Goal: Ask a question

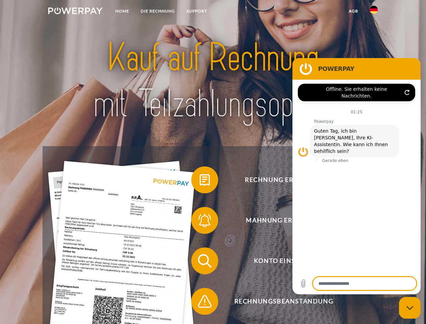
click at [75, 12] on img at bounding box center [75, 10] width 54 height 7
click at [374, 12] on img at bounding box center [374, 10] width 8 height 8
click at [353, 11] on link "agb" at bounding box center [353, 11] width 21 height 12
click at [200, 181] on span at bounding box center [195, 180] width 34 height 34
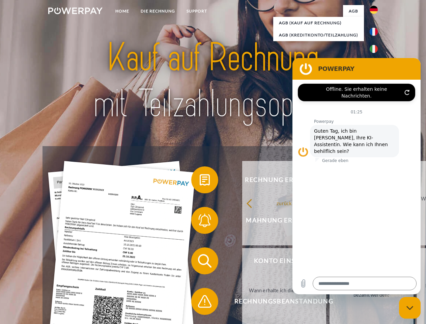
click at [330, 222] on link "Warum habe ich eine Rechnung erhalten?" at bounding box center [372, 203] width 84 height 84
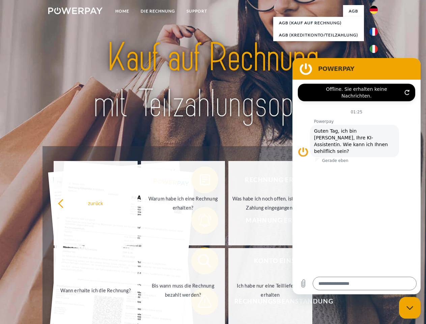
click at [200, 262] on span at bounding box center [195, 261] width 34 height 34
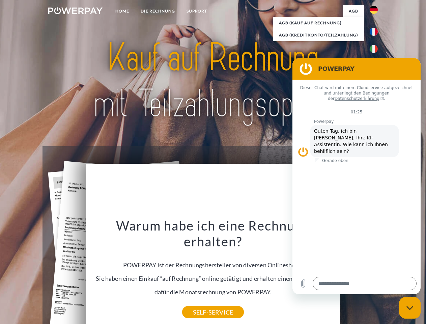
click at [200, 303] on div "Warum habe ich eine Rechnung erhalten? POWERPAY ist der Rechnungshersteller von…" at bounding box center [213, 264] width 246 height 95
click at [410, 308] on icon "Messaging-Fenster schließen" at bounding box center [409, 308] width 7 height 4
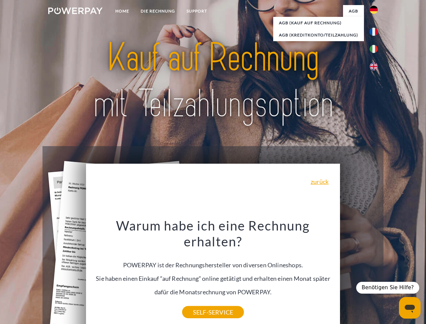
type textarea "*"
